Goal: Go to known website: Access a specific website the user already knows

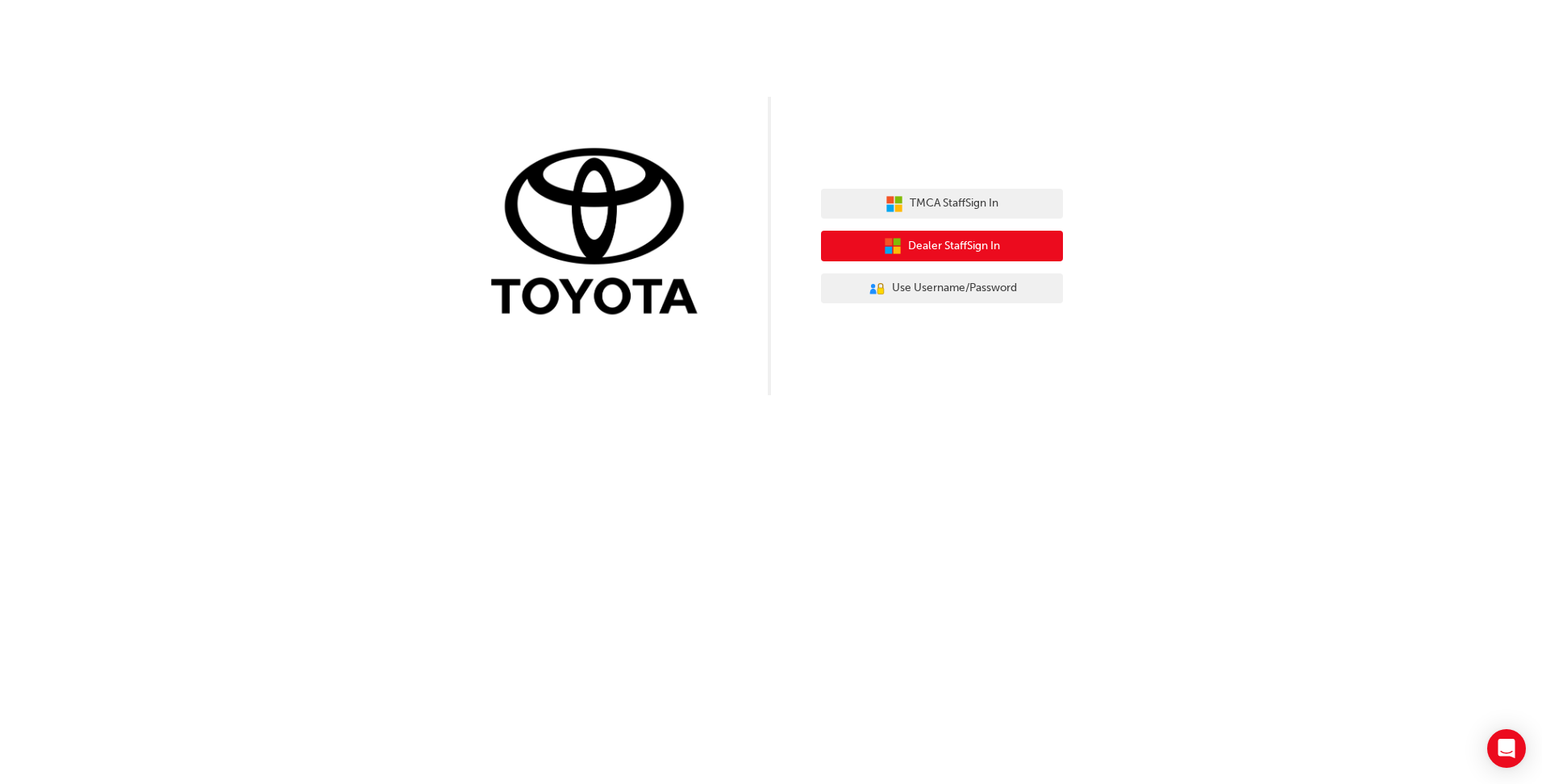
click at [976, 253] on span "Dealer Staff Sign In" at bounding box center [954, 246] width 92 height 18
